Goal: Task Accomplishment & Management: Manage account settings

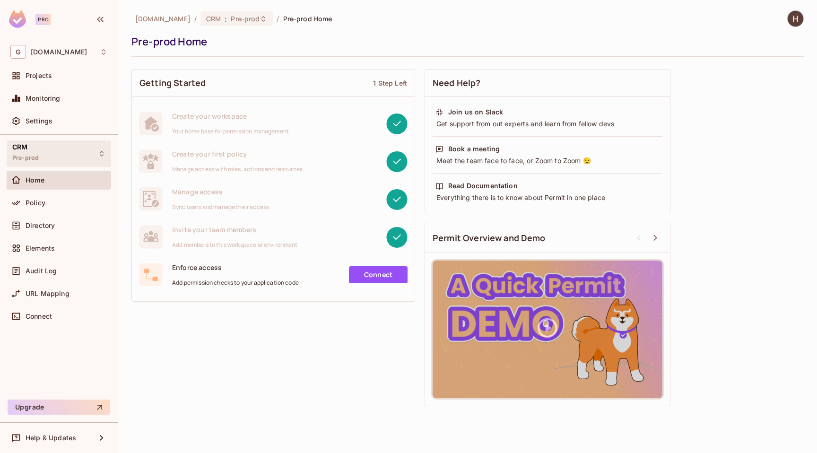
click at [46, 149] on div "CRM Pre-prod" at bounding box center [59, 153] width 105 height 26
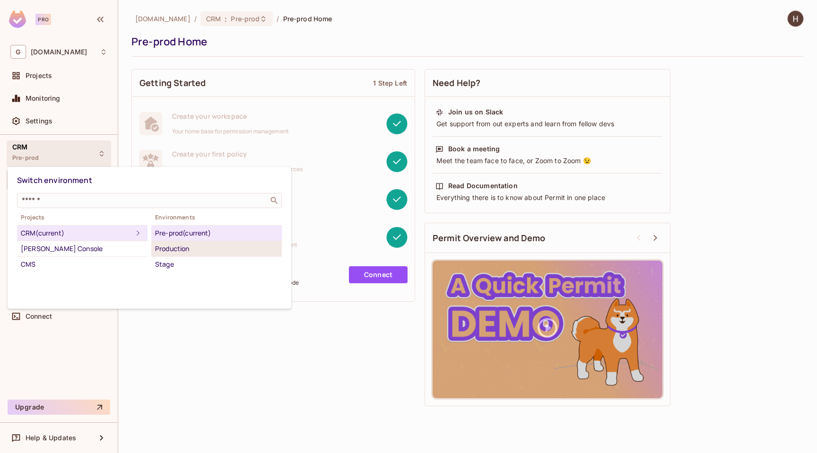
click at [187, 252] on div "Production" at bounding box center [216, 248] width 123 height 11
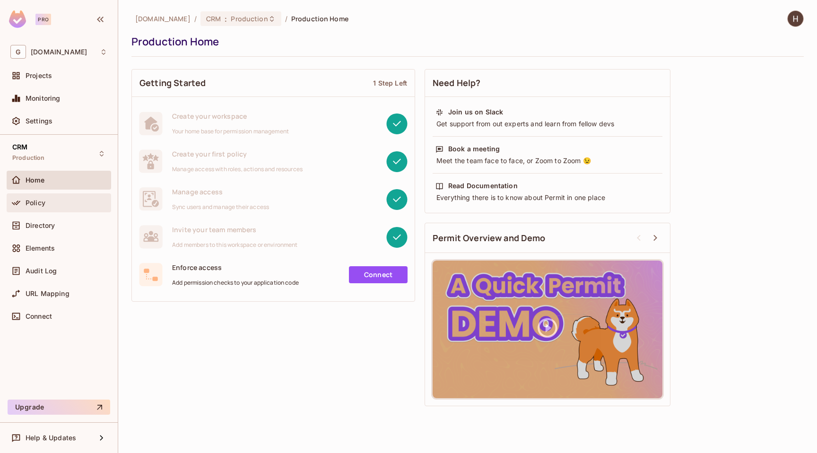
click at [60, 209] on div "Policy" at bounding box center [59, 202] width 105 height 19
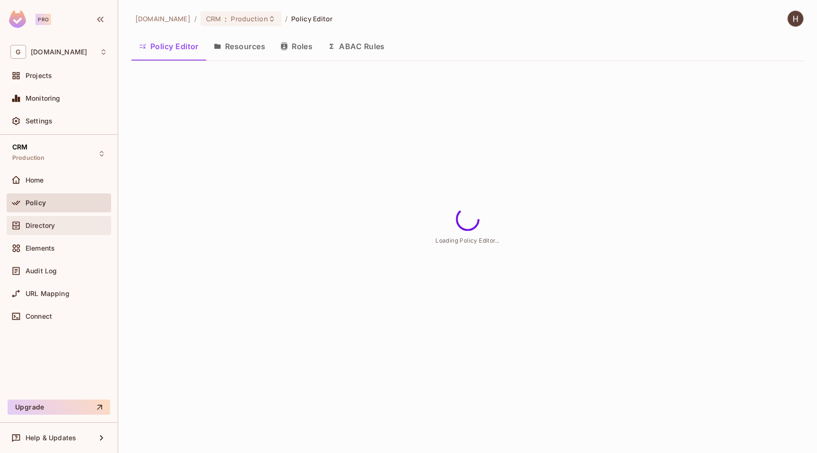
click at [61, 222] on div "Directory" at bounding box center [67, 226] width 82 height 8
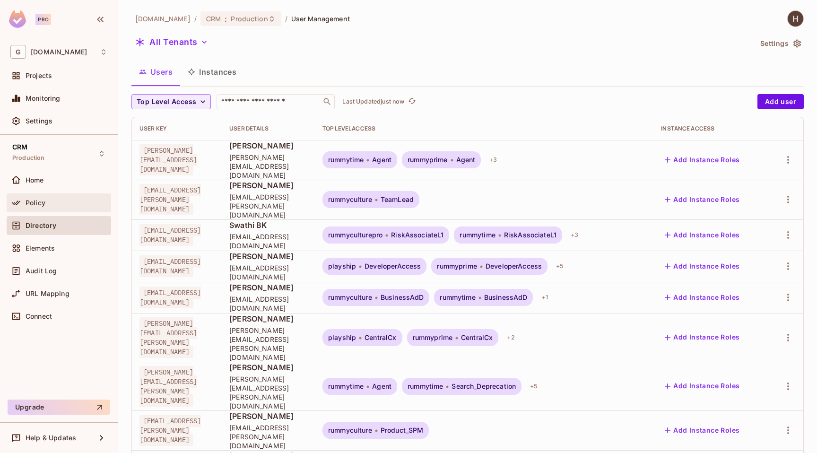
click at [68, 198] on div "Policy" at bounding box center [58, 202] width 97 height 11
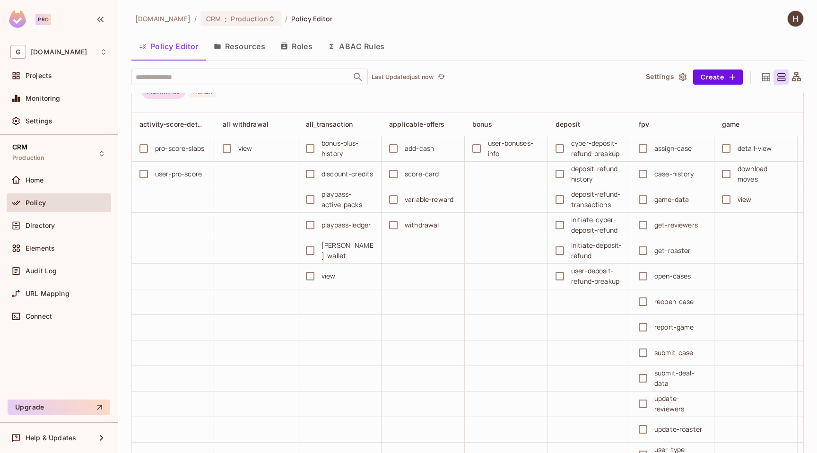
scroll to position [1589, 0]
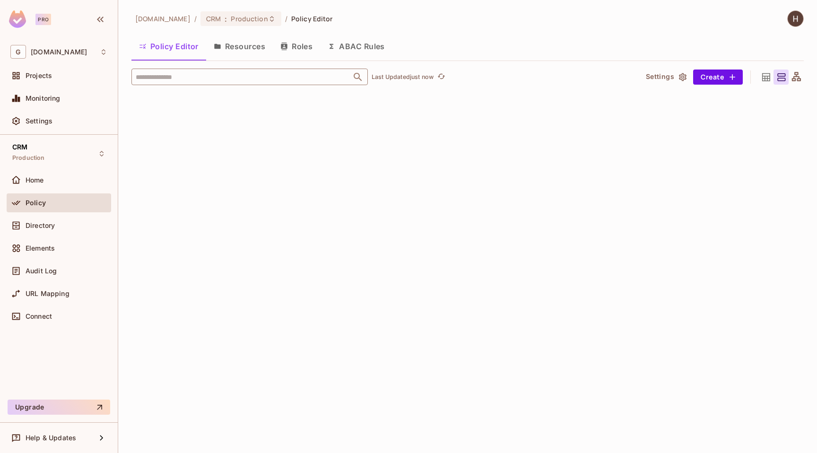
click at [203, 76] on input "text" at bounding box center [241, 77] width 216 height 17
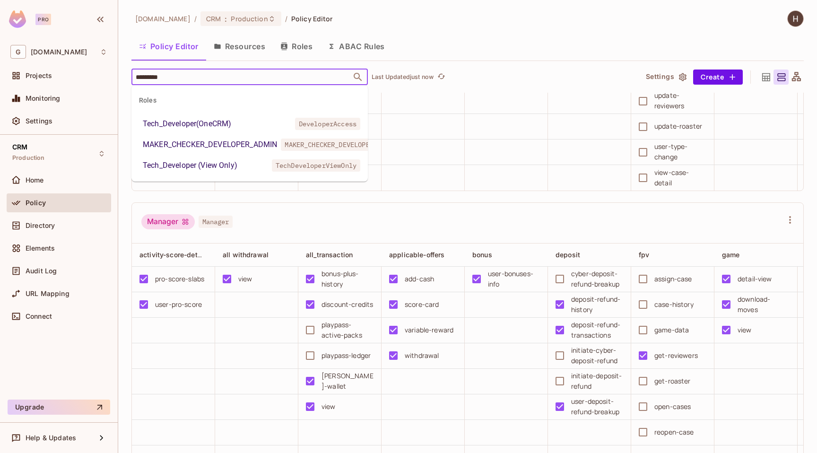
type input "*********"
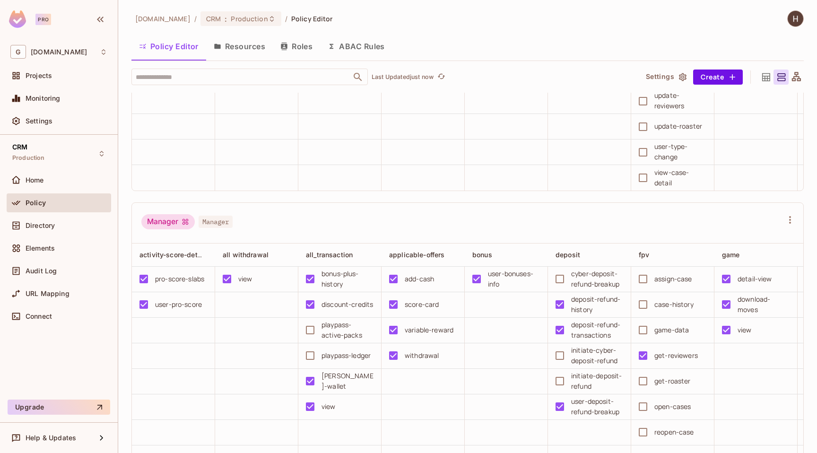
click at [377, 35] on button "ABAC Rules" at bounding box center [356, 47] width 72 height 24
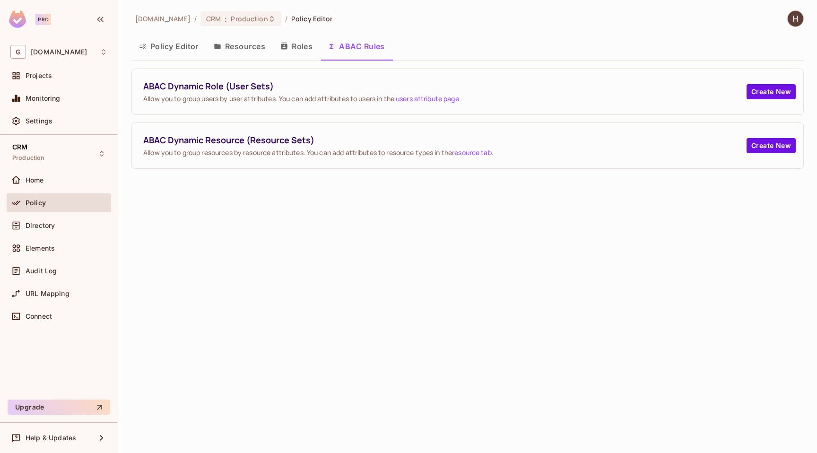
click at [170, 44] on button "Policy Editor" at bounding box center [168, 47] width 75 height 24
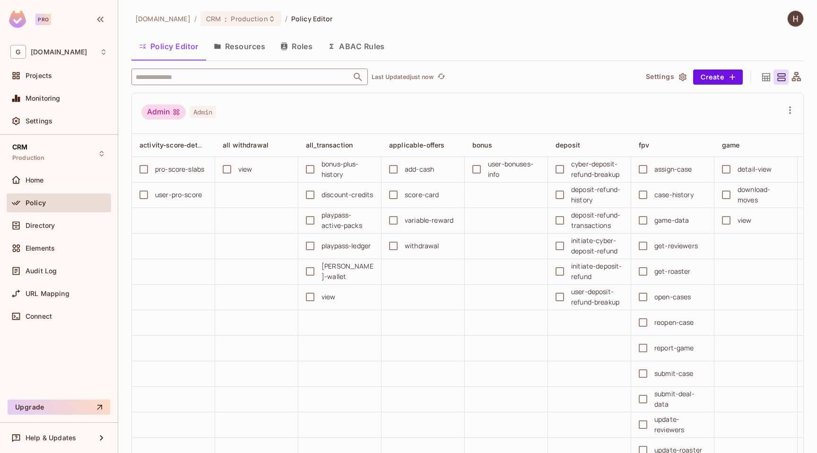
click at [206, 78] on input "text" at bounding box center [241, 77] width 216 height 17
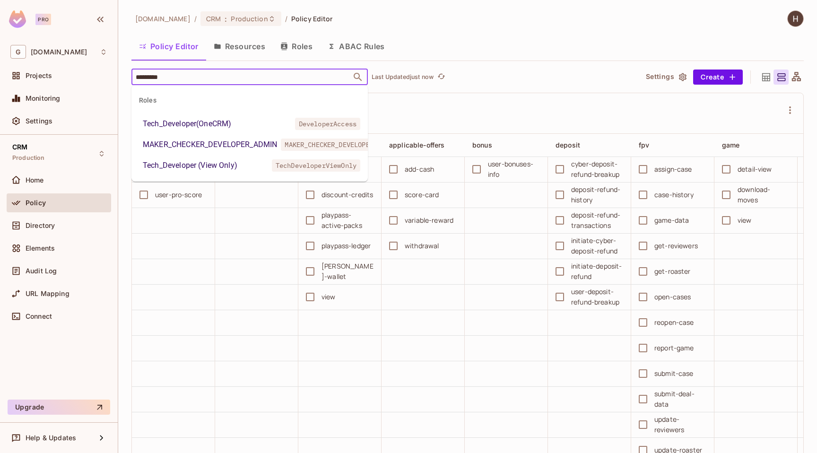
type input "*********"
type input "****"
click at [222, 128] on div "Tech_Developer(OneCRM)" at bounding box center [187, 123] width 88 height 11
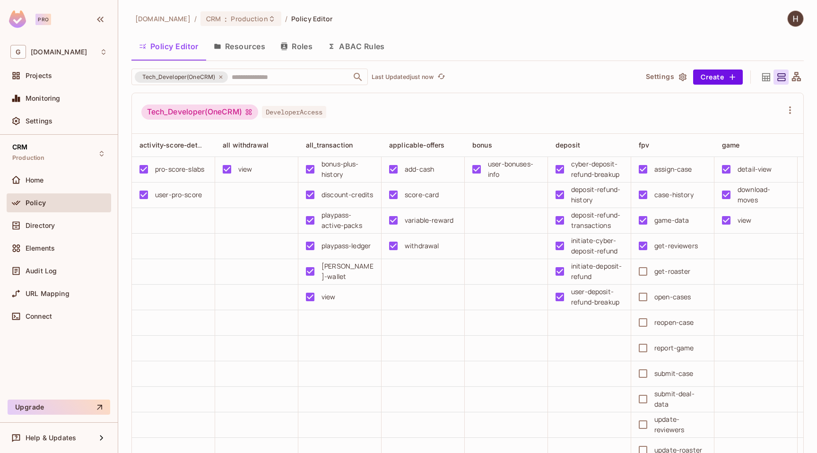
click at [769, 80] on icon at bounding box center [766, 77] width 8 height 8
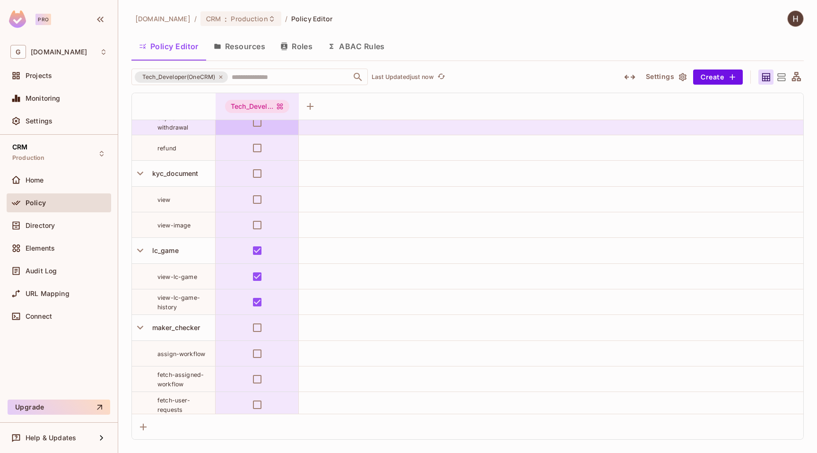
scroll to position [1196, 0]
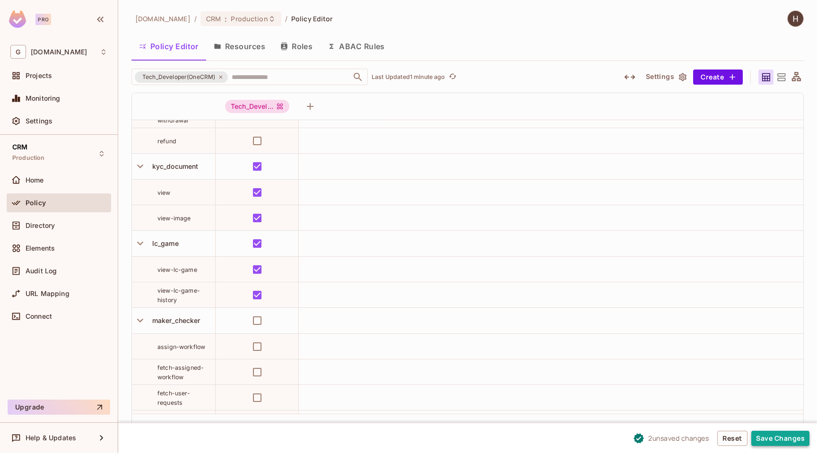
click at [764, 434] on button "Save Changes" at bounding box center [780, 438] width 58 height 15
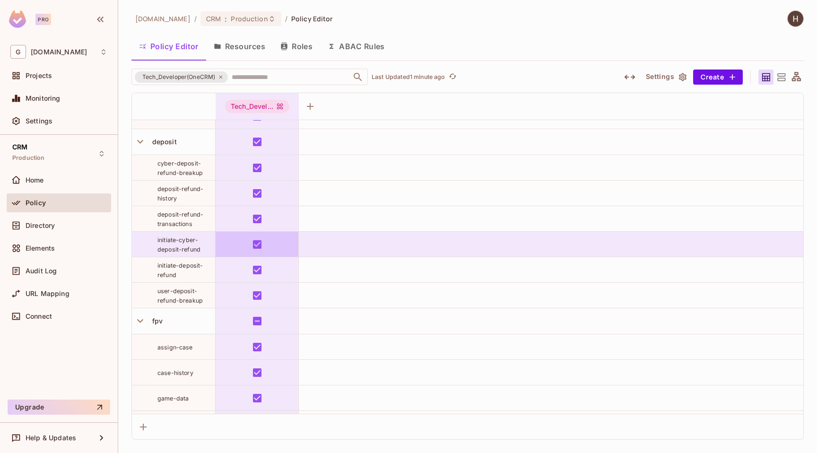
scroll to position [0, 0]
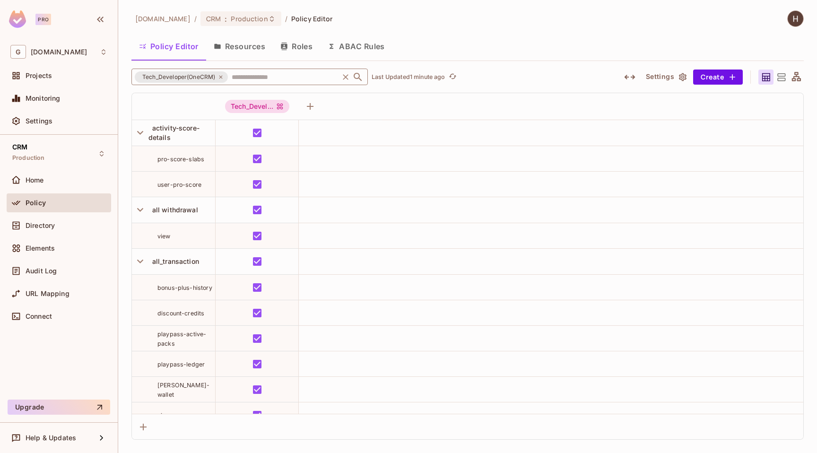
click at [221, 76] on icon at bounding box center [221, 77] width 6 height 6
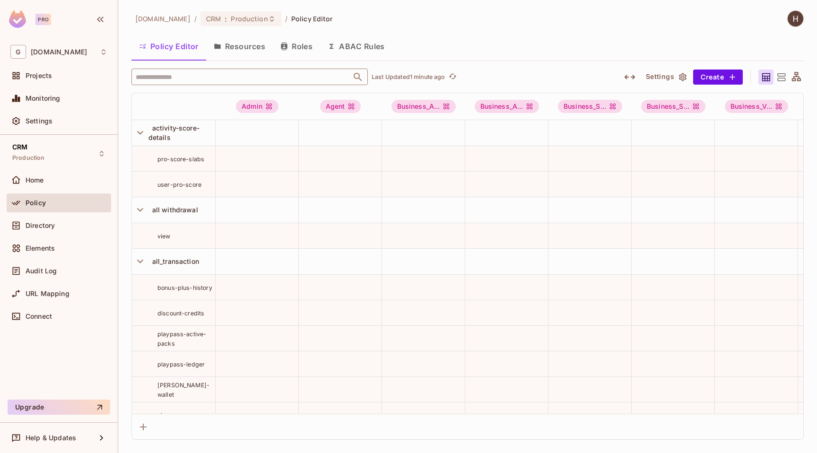
click at [219, 79] on input "text" at bounding box center [241, 77] width 216 height 17
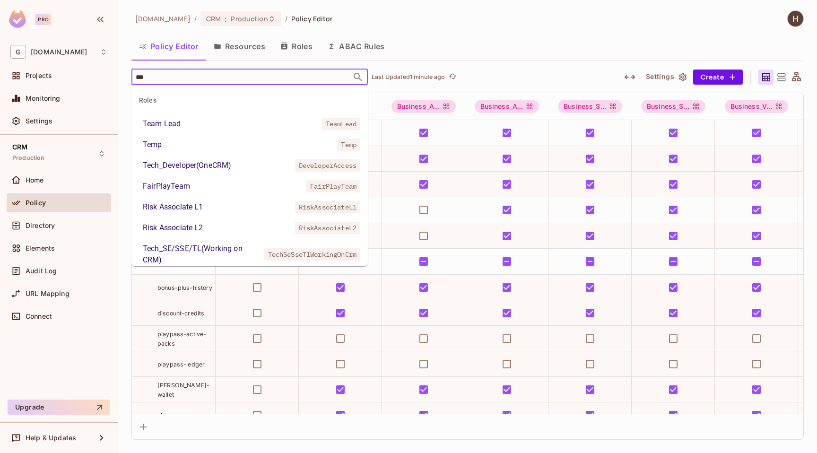
type input "****"
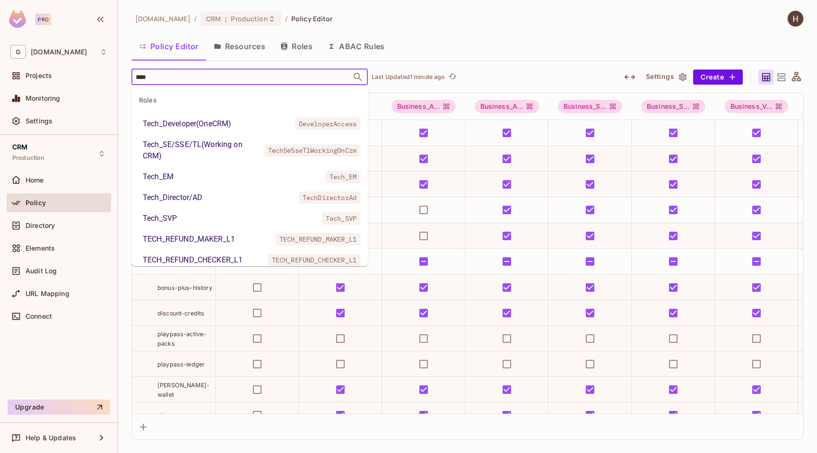
click at [210, 126] on div "Tech_Developer(OneCRM)" at bounding box center [187, 123] width 88 height 11
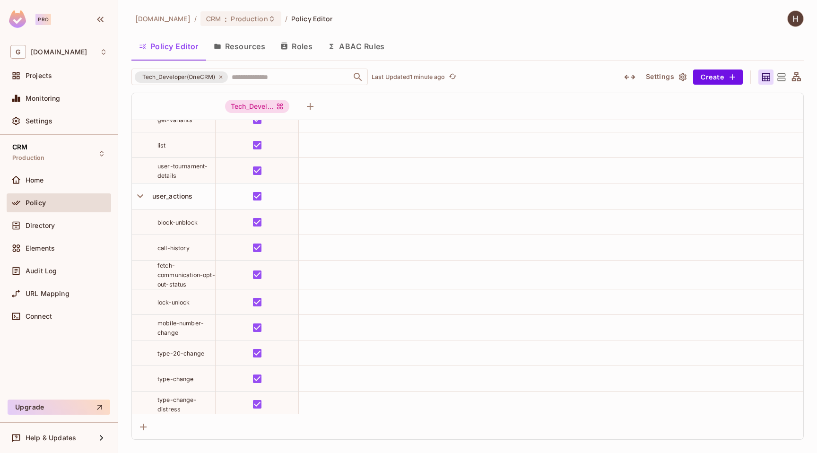
scroll to position [1109, 0]
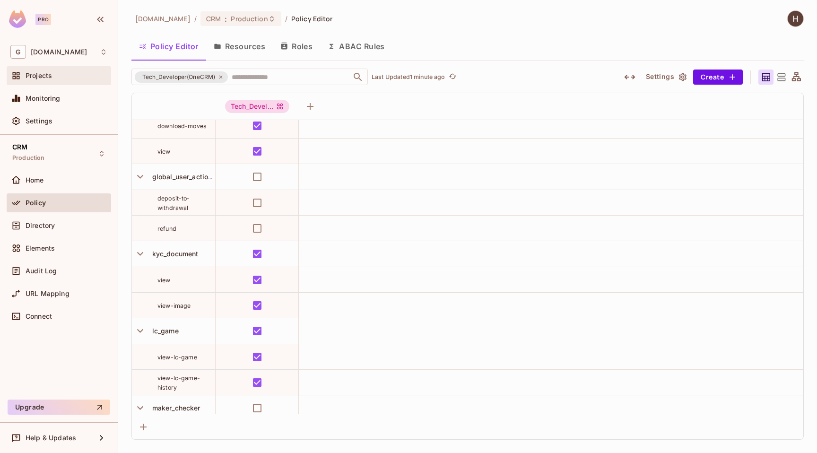
click at [51, 80] on div "Projects" at bounding box center [58, 75] width 97 height 11
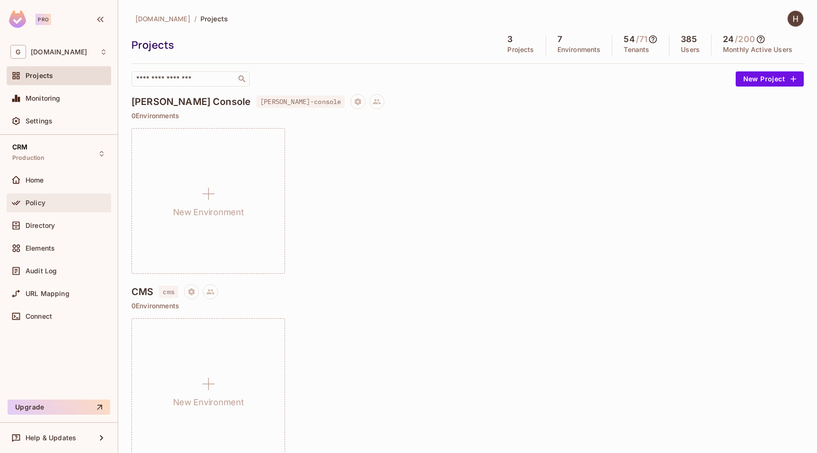
click at [59, 206] on div "Policy" at bounding box center [67, 203] width 82 height 8
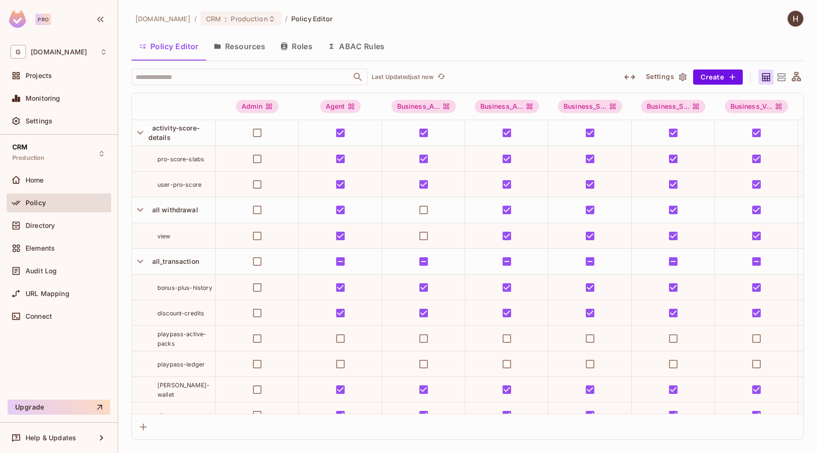
click at [60, 222] on div "Directory" at bounding box center [67, 226] width 82 height 8
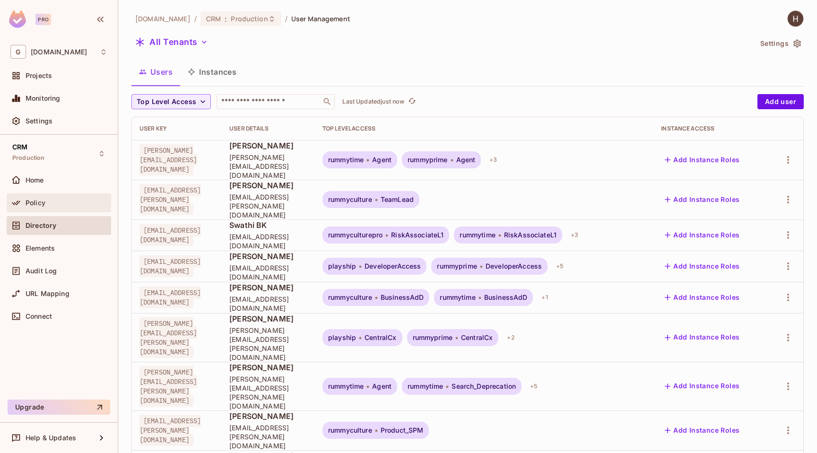
click at [39, 207] on div "Policy" at bounding box center [58, 202] width 97 height 11
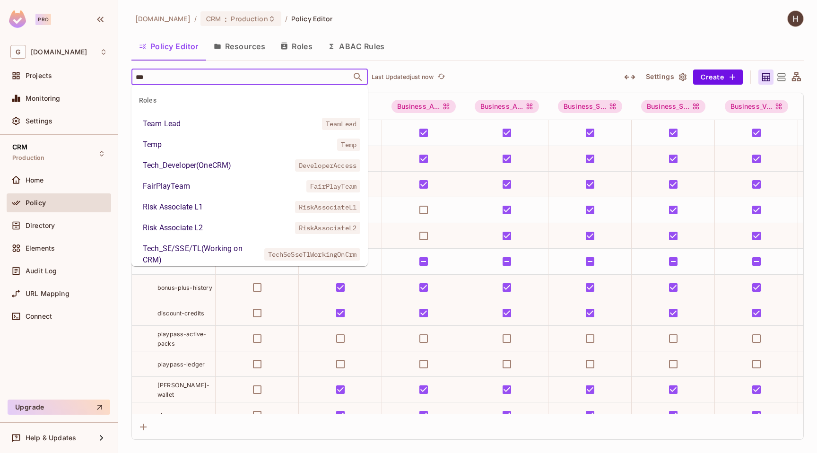
type input "****"
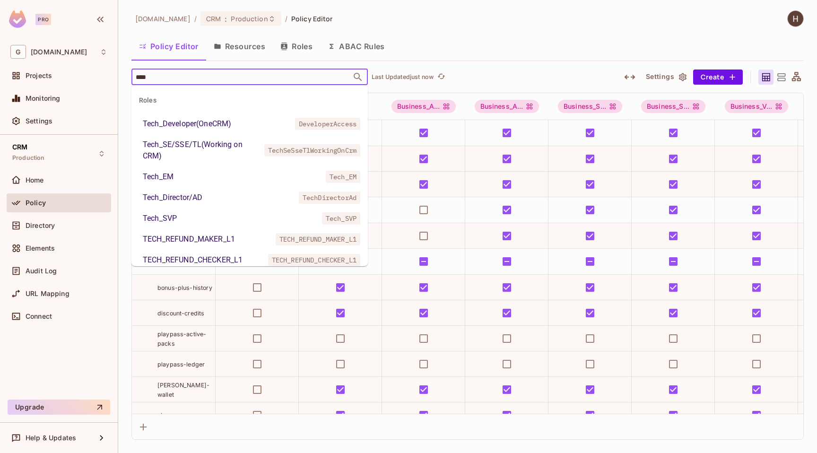
click at [218, 117] on li "Tech_Developer(OneCRM) DeveloperAccess" at bounding box center [249, 123] width 236 height 17
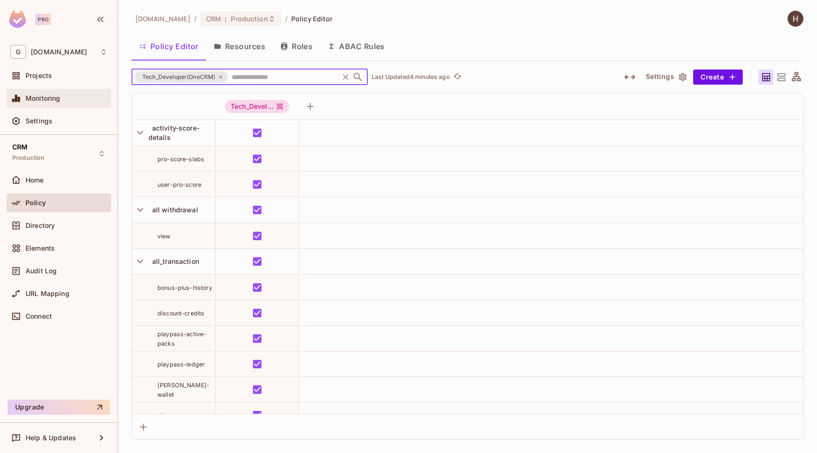
click at [53, 97] on span "Monitoring" at bounding box center [43, 99] width 35 height 8
